Goal: Task Accomplishment & Management: Use online tool/utility

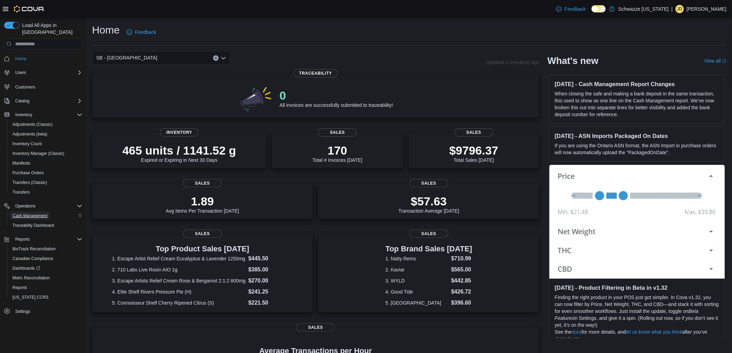
click at [29, 213] on span "Cash Management" at bounding box center [29, 216] width 35 height 6
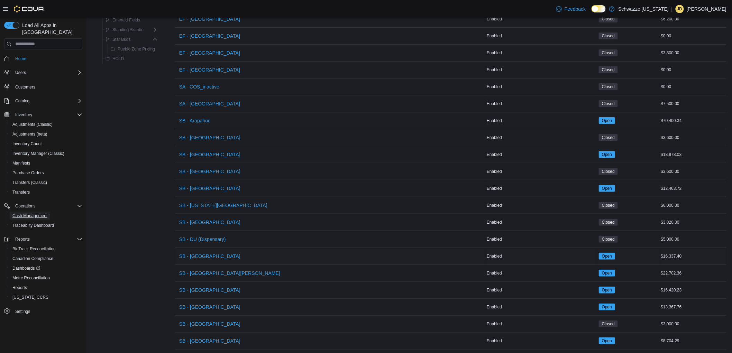
scroll to position [115, 0]
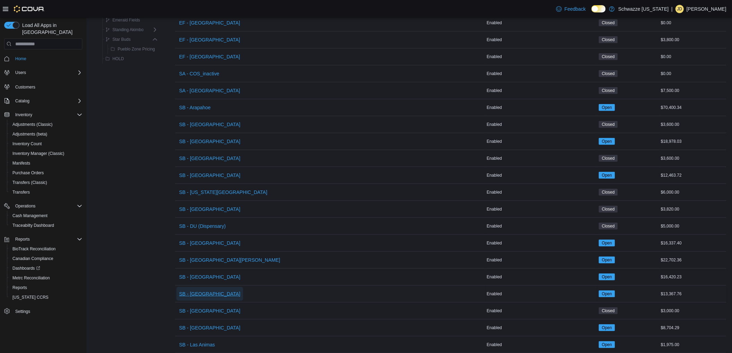
click at [201, 291] on span "SB - [GEOGRAPHIC_DATA]" at bounding box center [209, 293] width 61 height 7
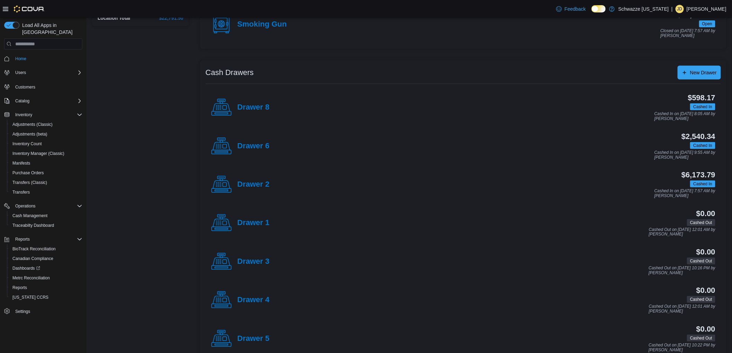
scroll to position [115, 0]
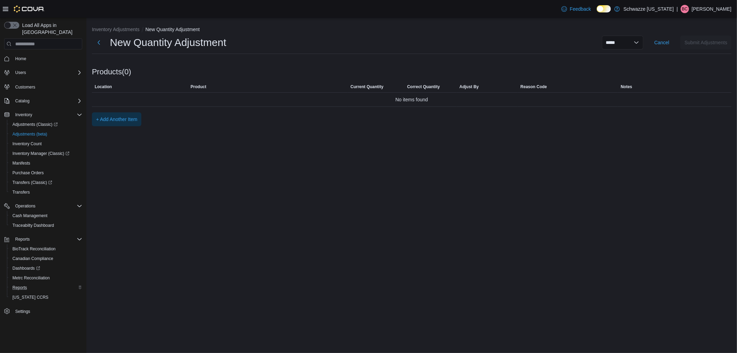
click at [39, 283] on div "Reports" at bounding box center [46, 287] width 73 height 8
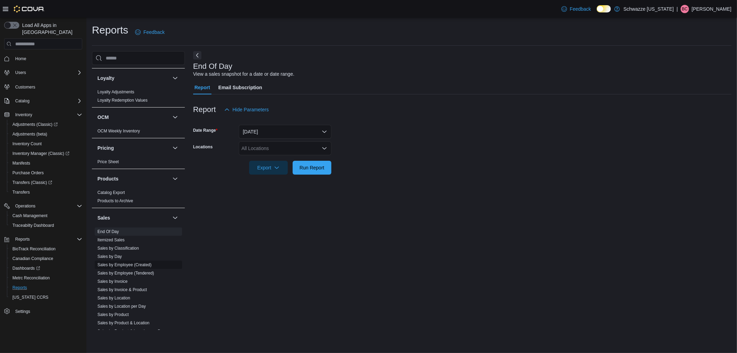
scroll to position [346, 0]
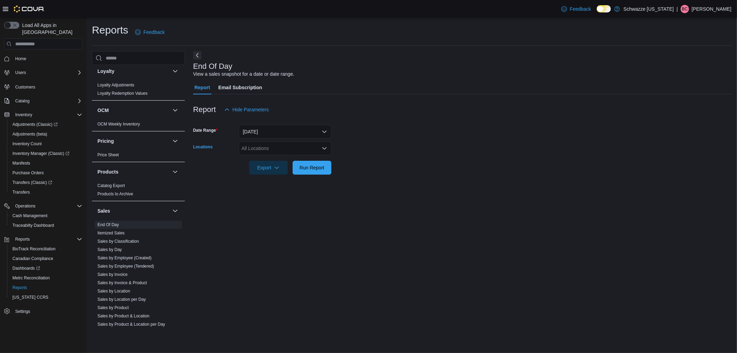
click at [292, 147] on div "All Locations" at bounding box center [285, 148] width 93 height 14
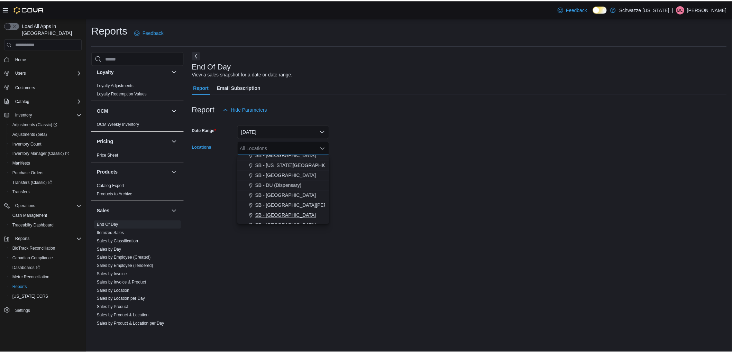
scroll to position [153, 0]
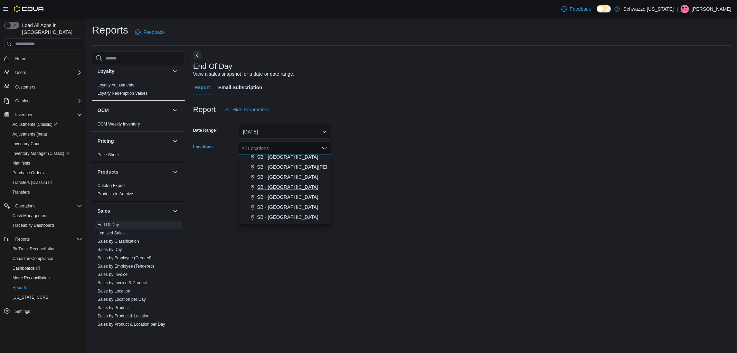
click at [284, 187] on span "SB - [GEOGRAPHIC_DATA]" at bounding box center [287, 187] width 61 height 7
click at [357, 172] on form "Date Range [DATE] Locations [GEOGRAPHIC_DATA] - [GEOGRAPHIC_DATA] Combo box. Se…" at bounding box center [462, 146] width 539 height 58
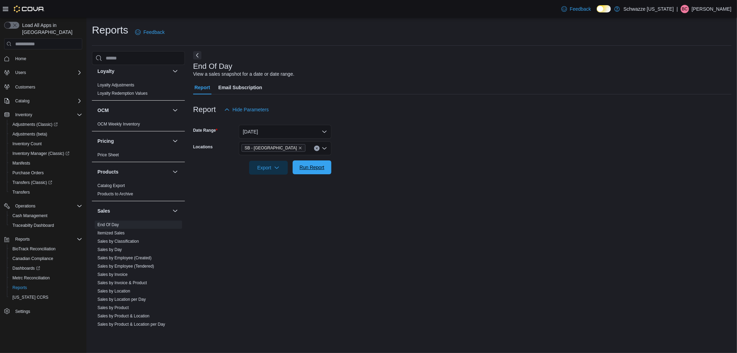
click at [324, 164] on span "Run Report" at bounding box center [312, 167] width 30 height 14
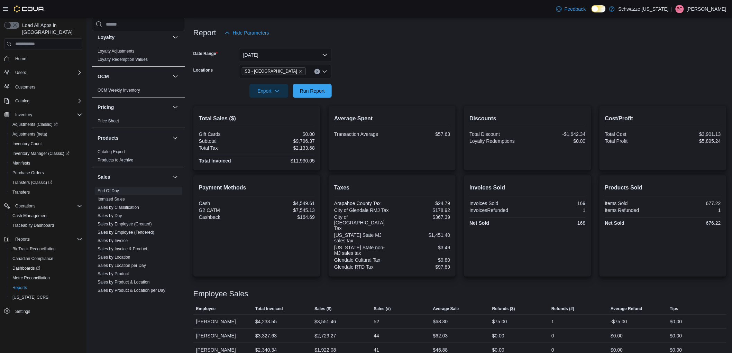
scroll to position [89, 0]
